Goal: Information Seeking & Learning: Learn about a topic

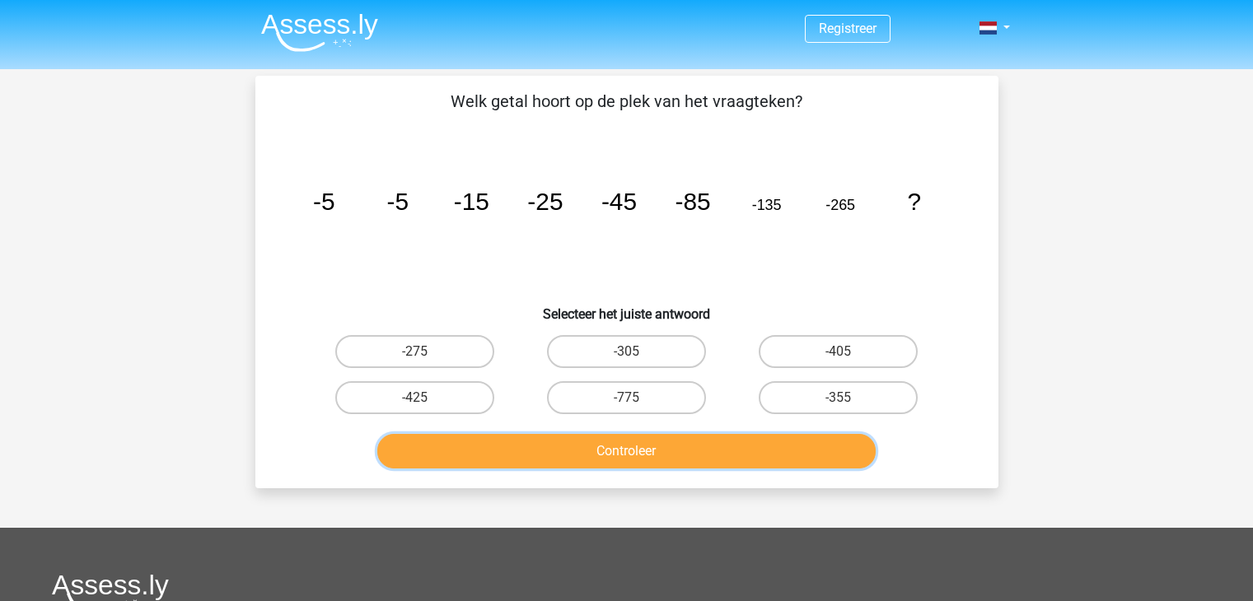
scroll to position [76, 0]
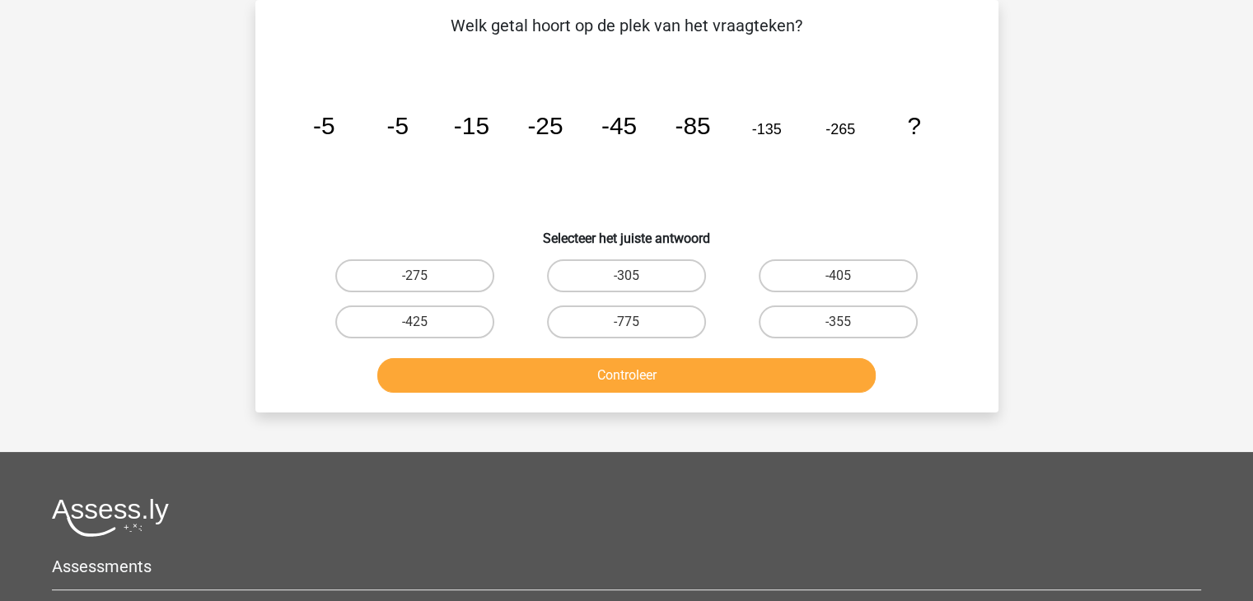
click at [843, 322] on input "-355" at bounding box center [844, 327] width 11 height 11
radio input "true"
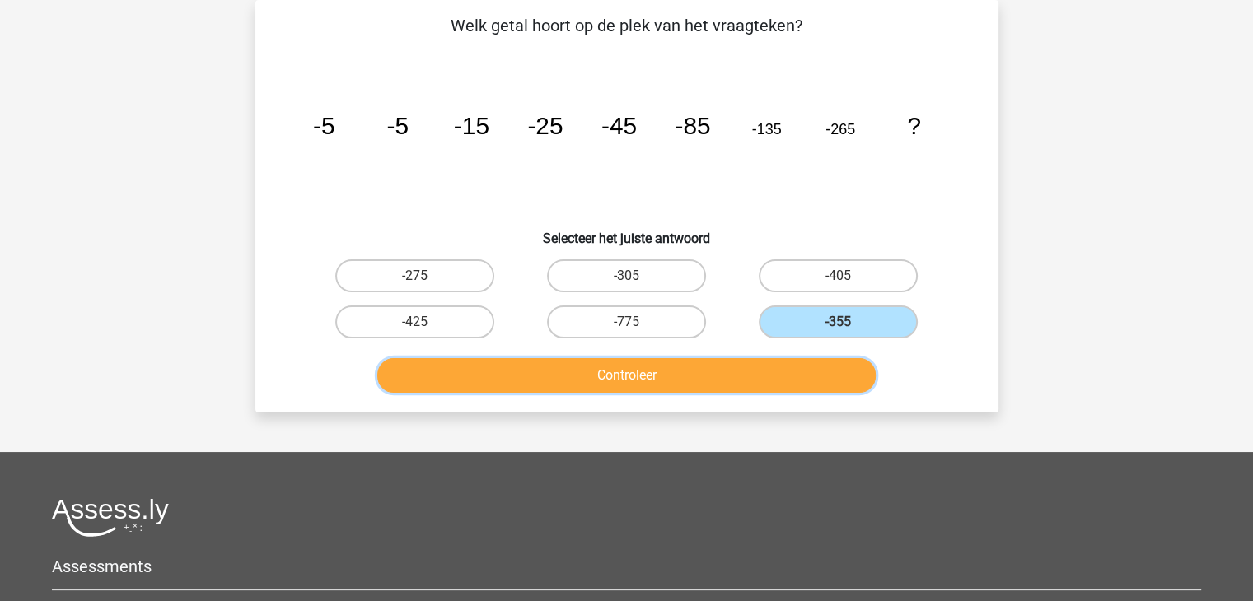
click at [630, 372] on button "Controleer" at bounding box center [626, 375] width 498 height 35
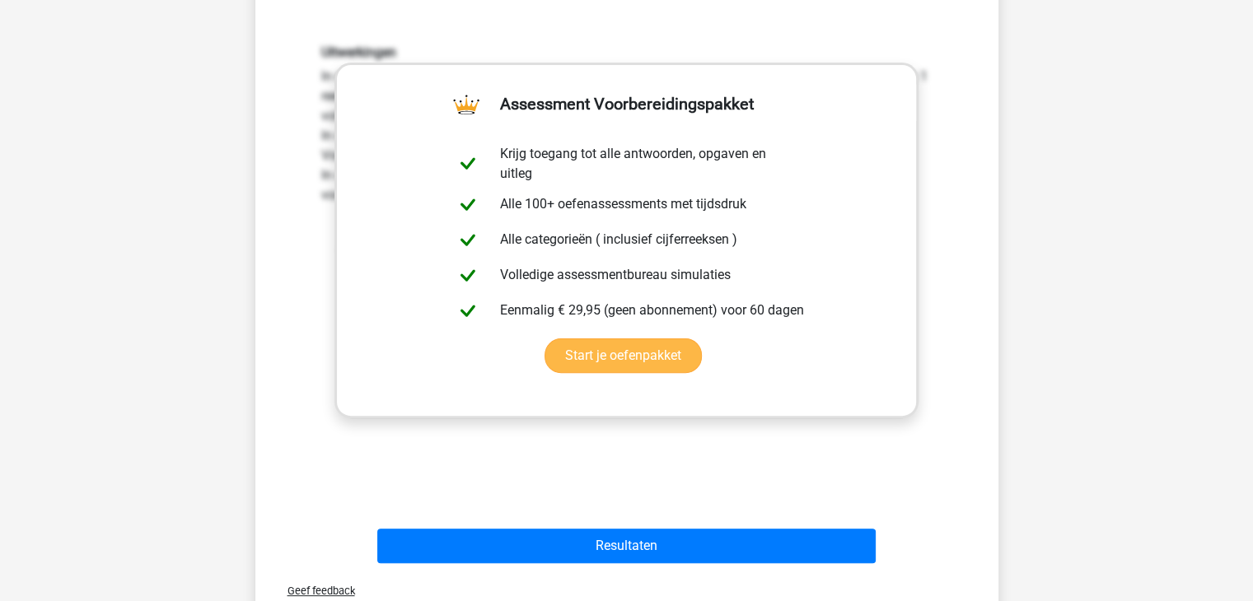
scroll to position [444, 0]
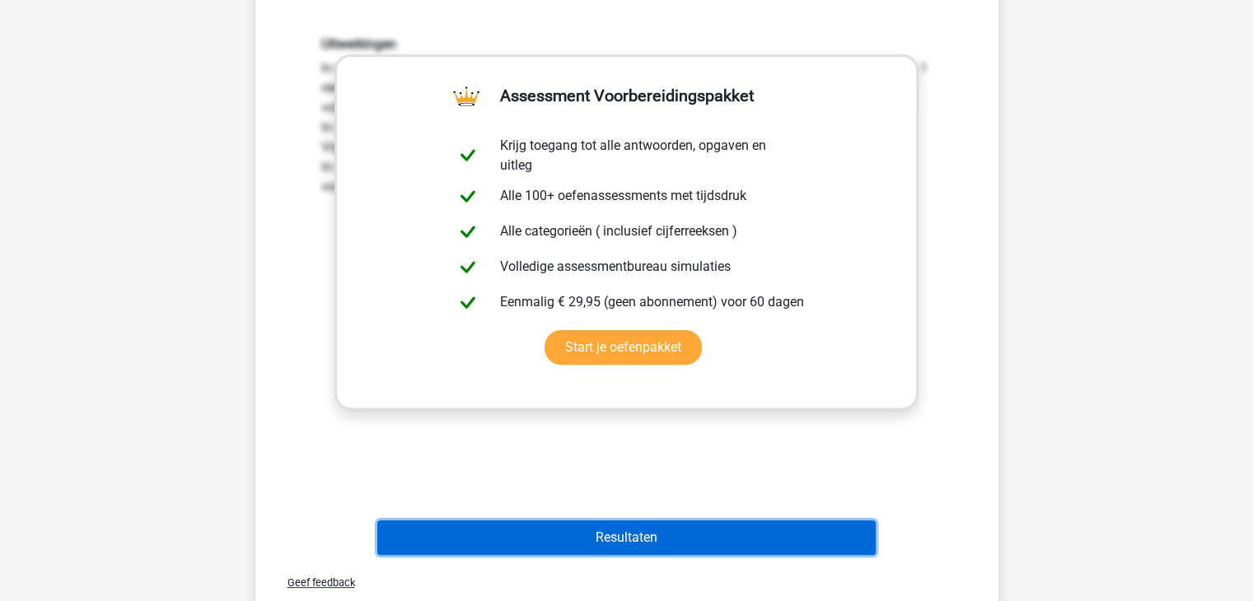
click at [624, 535] on button "Resultaten" at bounding box center [626, 538] width 498 height 35
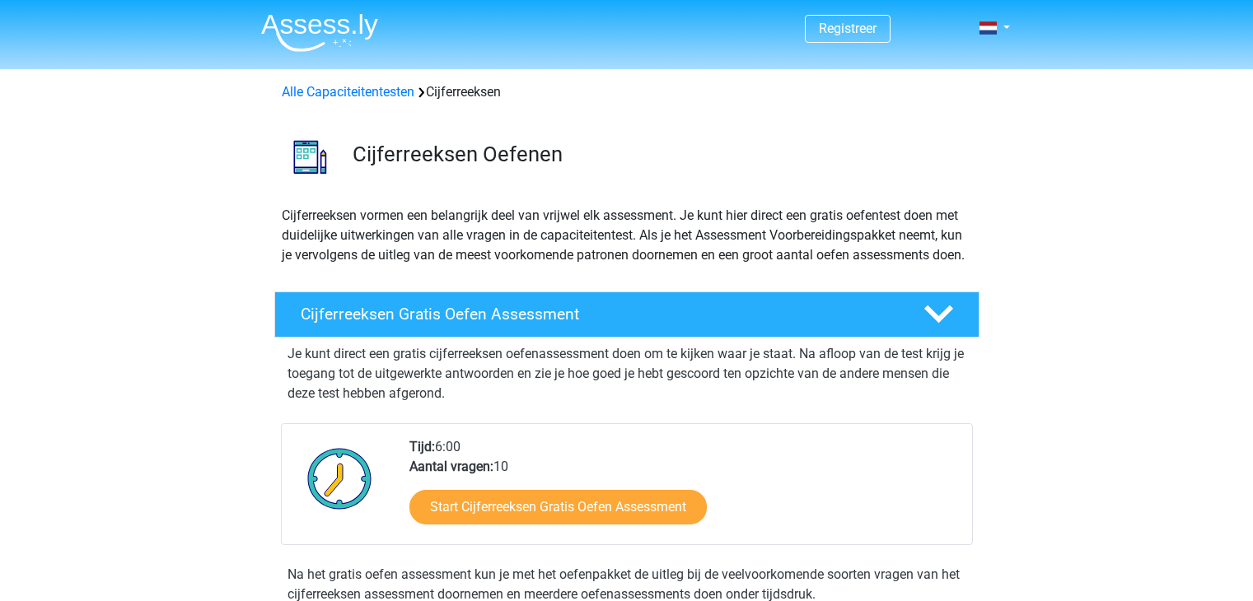
scroll to position [1011, 0]
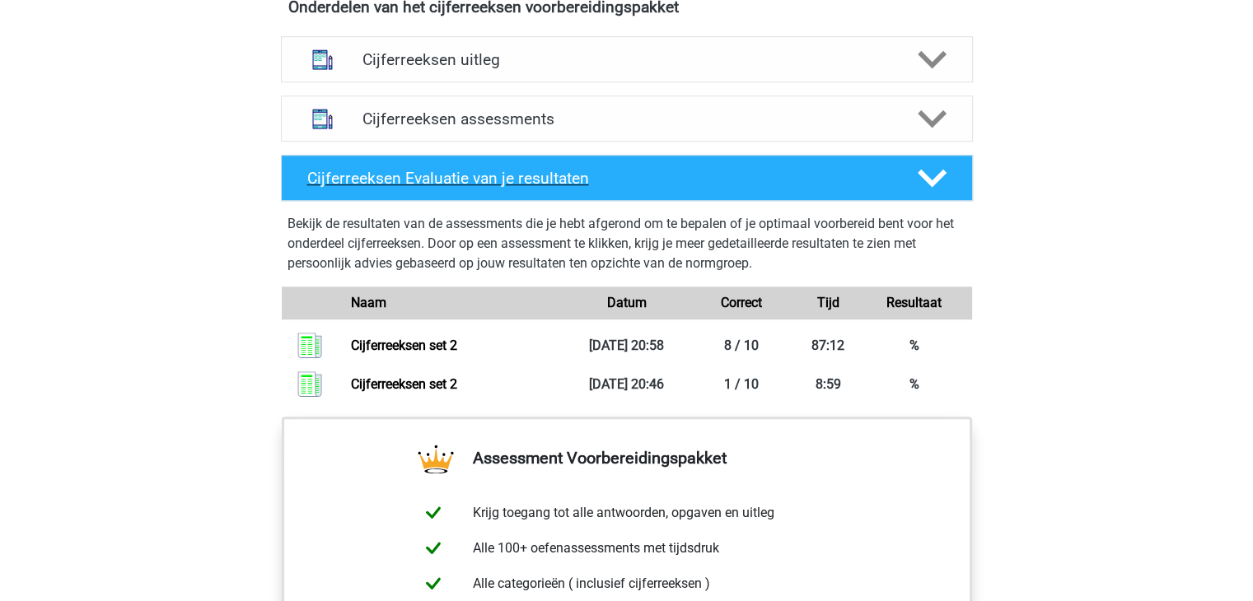
click at [949, 193] on div at bounding box center [930, 178] width 55 height 29
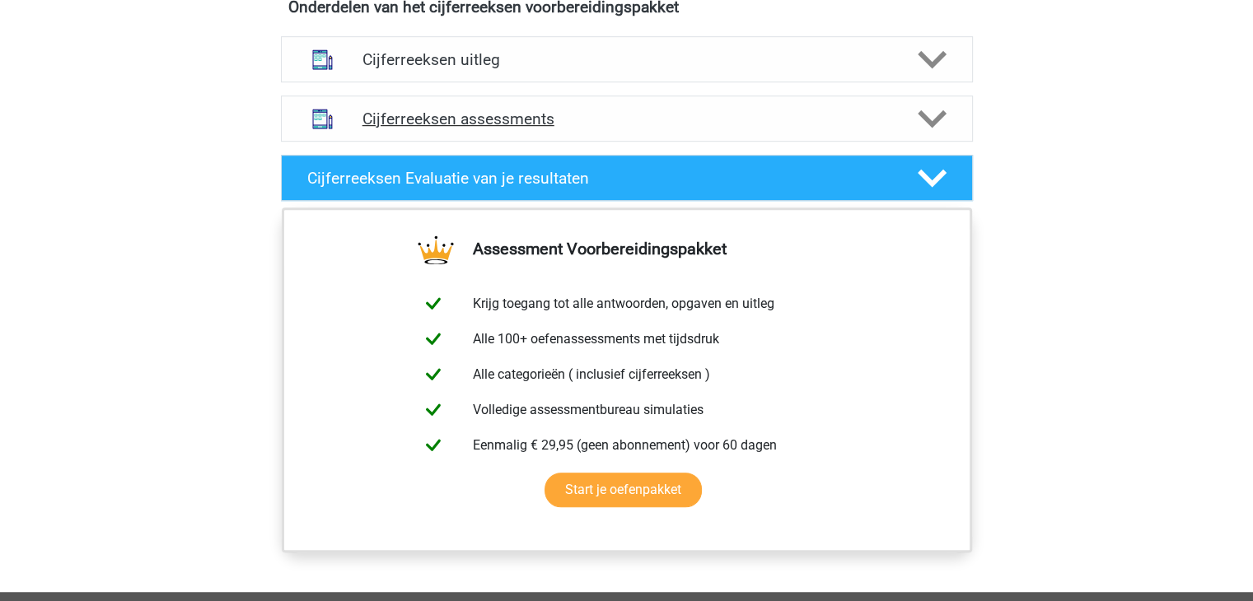
click at [936, 128] on polygon at bounding box center [932, 119] width 29 height 18
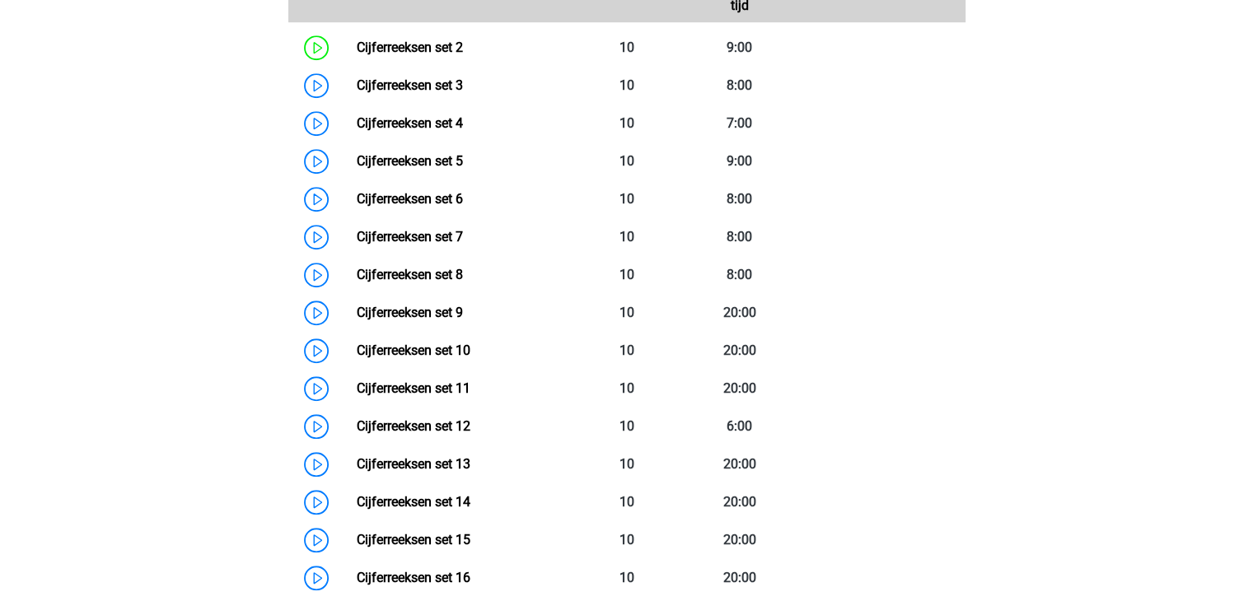
scroll to position [1269, 0]
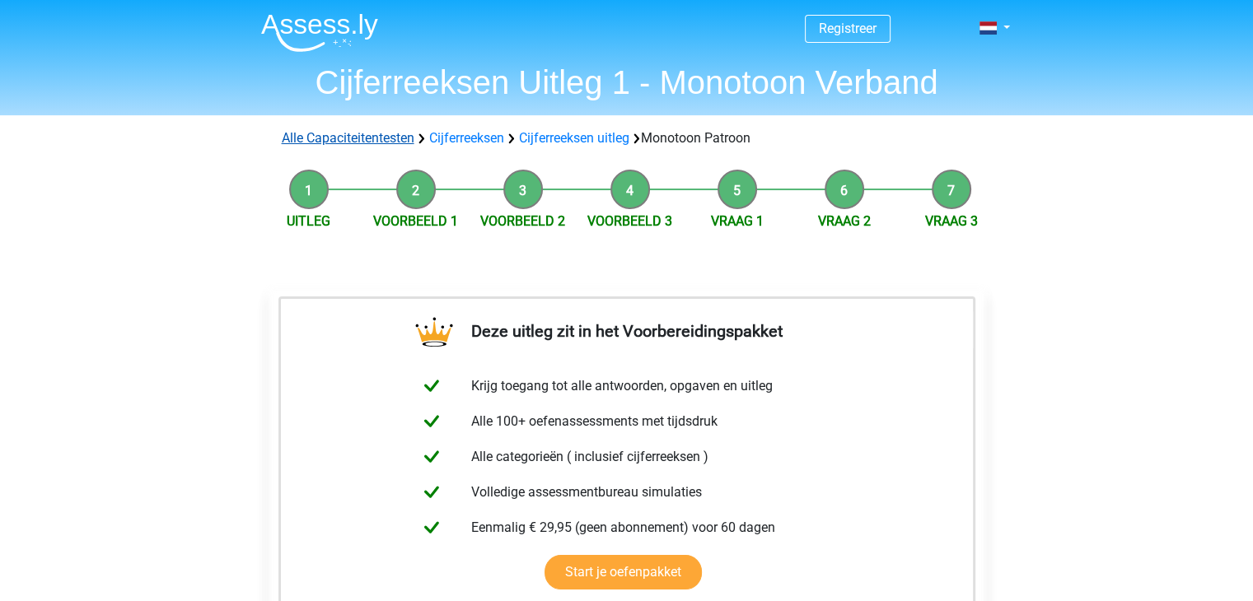
click at [372, 140] on link "Alle Capaciteitentesten" at bounding box center [348, 138] width 133 height 16
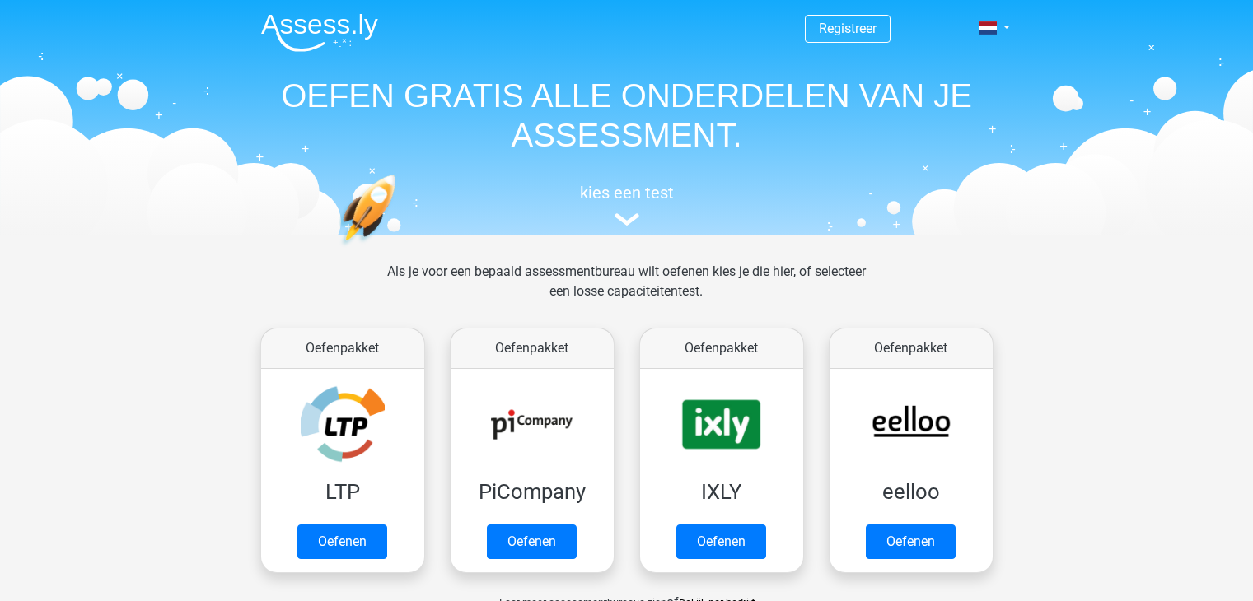
scroll to position [698, 0]
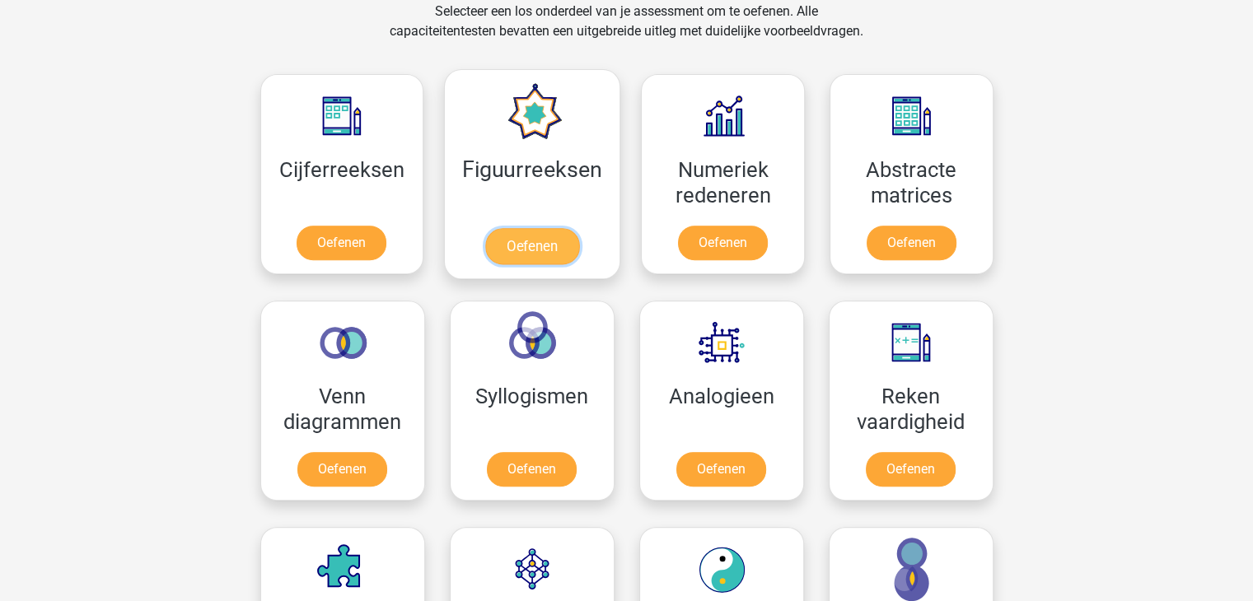
click at [530, 242] on link "Oefenen" at bounding box center [532, 246] width 94 height 36
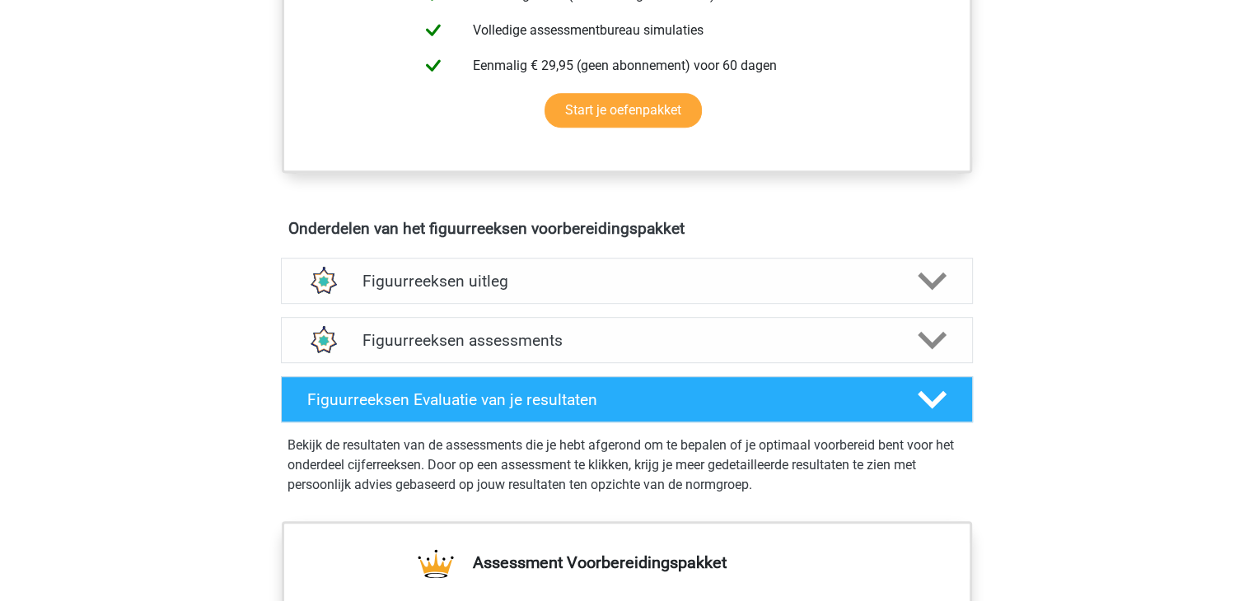
scroll to position [771, 0]
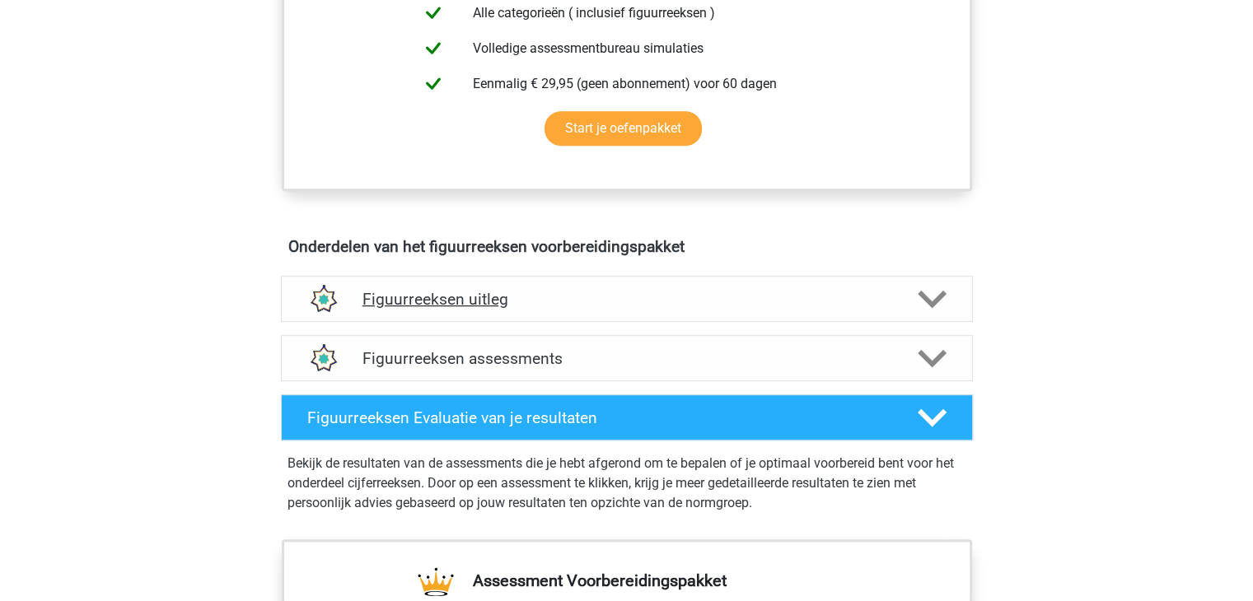
click at [937, 294] on polygon at bounding box center [932, 300] width 29 height 18
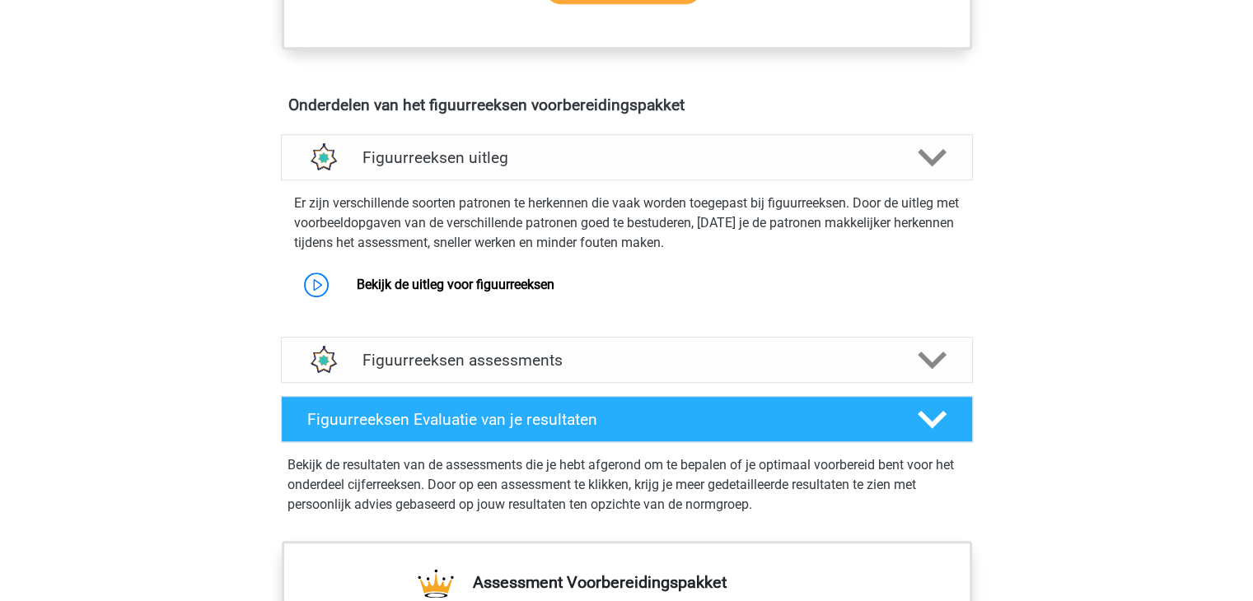
scroll to position [925, 0]
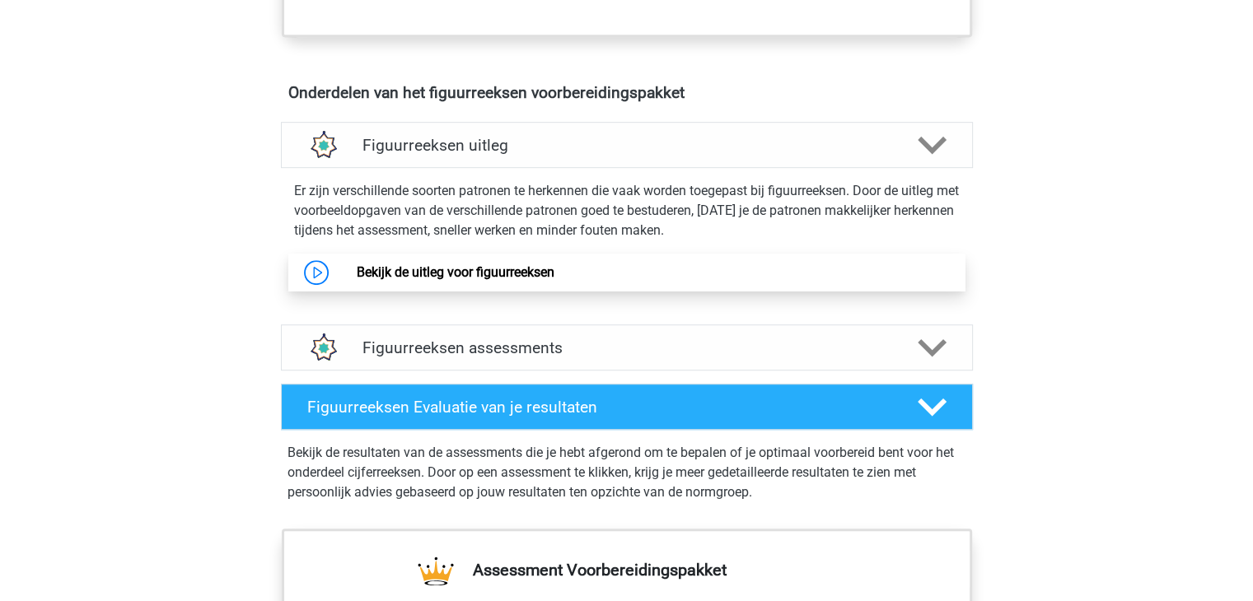
click at [357, 273] on link "Bekijk de uitleg voor figuurreeksen" at bounding box center [456, 272] width 198 height 16
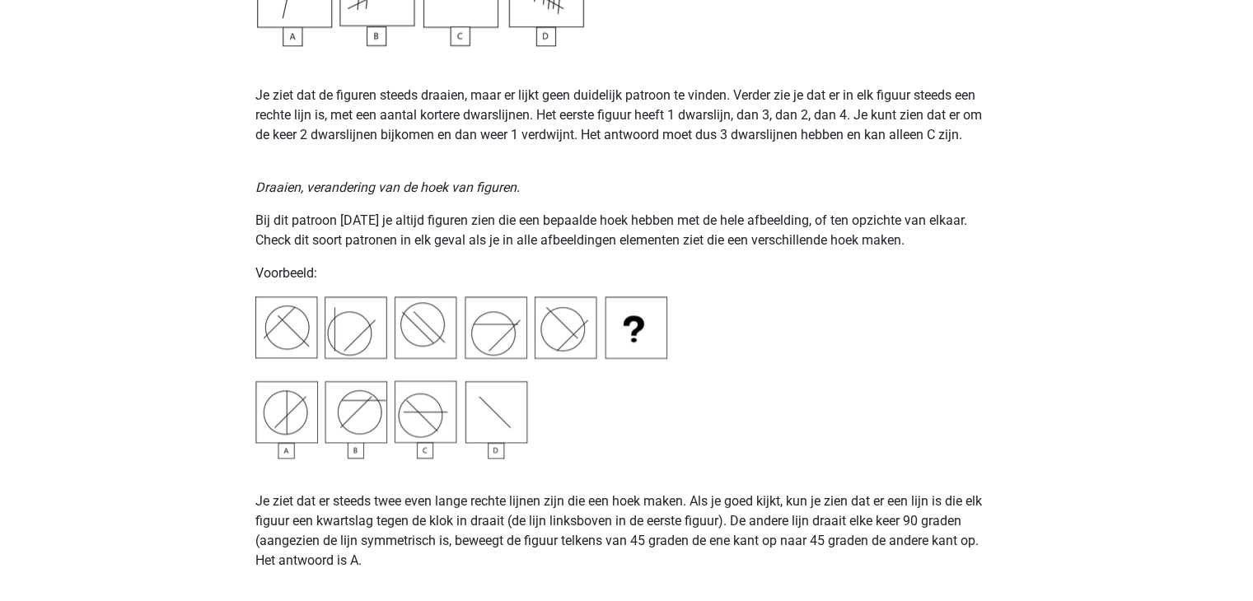
scroll to position [1927, 0]
